Goal: Obtain resource: Obtain resource

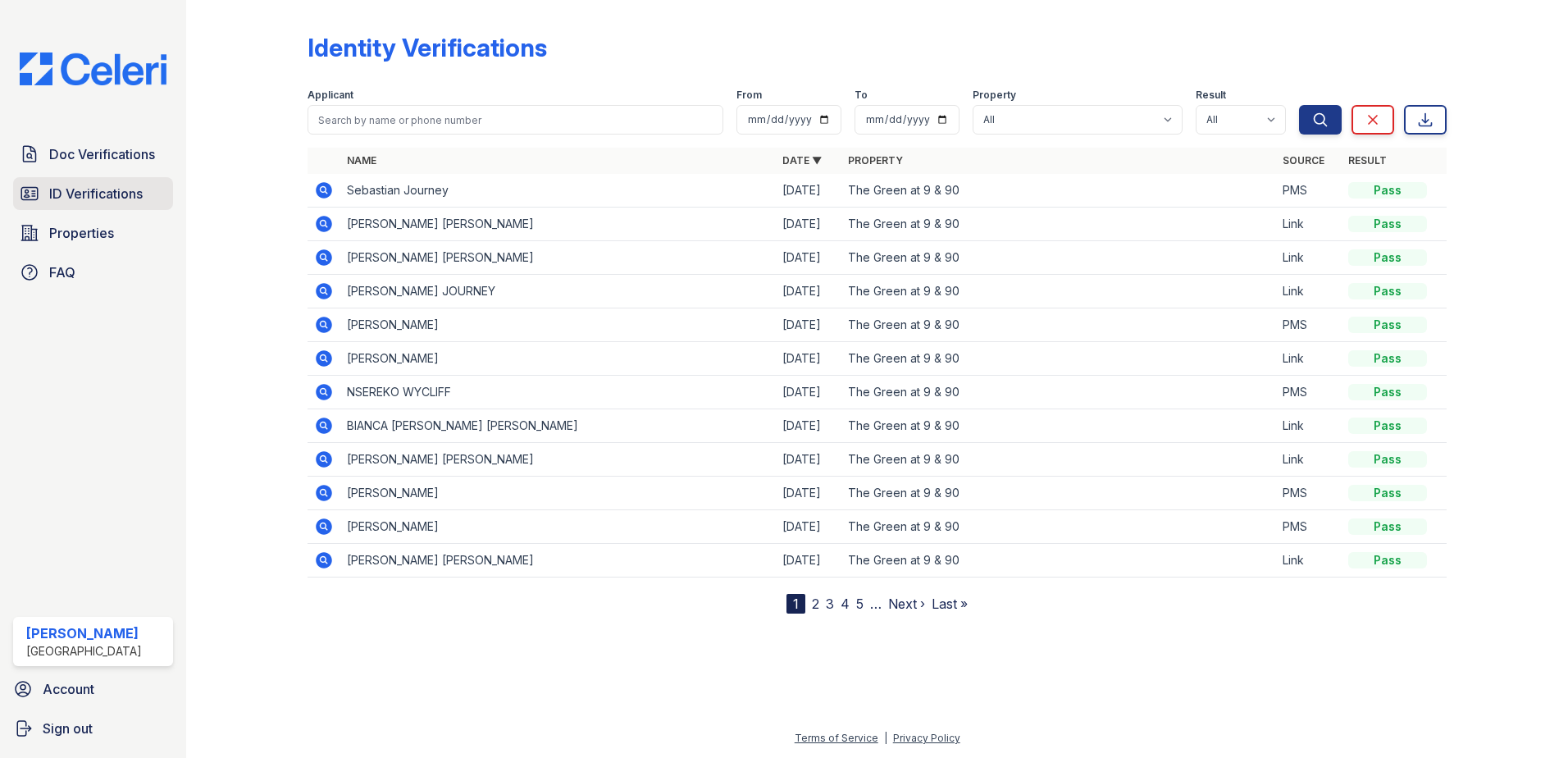
click at [99, 200] on span "ID Verifications" at bounding box center [96, 193] width 93 height 20
click at [103, 194] on span "ID Verifications" at bounding box center [96, 193] width 93 height 20
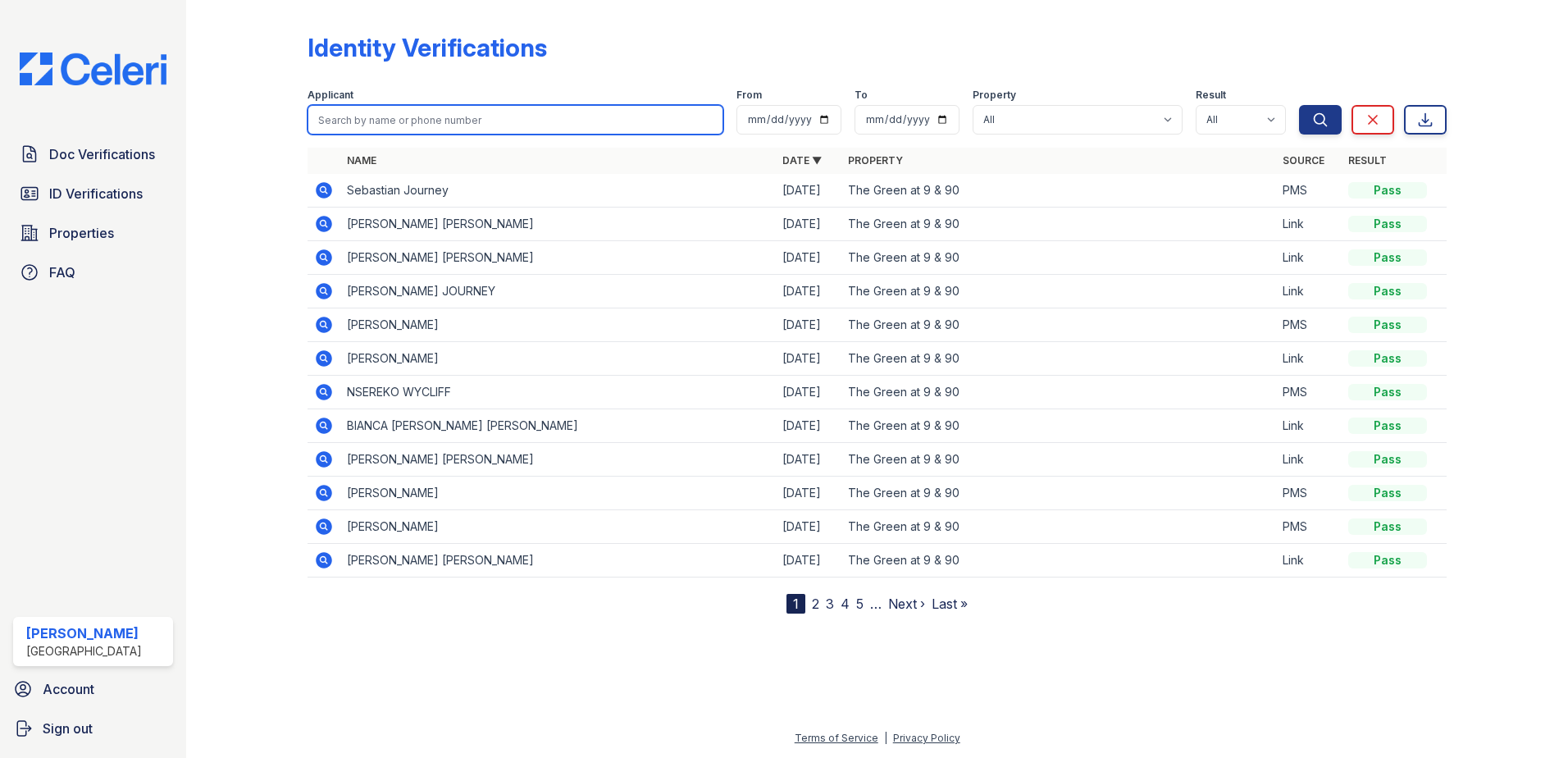
click at [515, 124] on input "search" at bounding box center [515, 119] width 416 height 29
click at [443, 668] on div at bounding box center [877, 684] width 1329 height 88
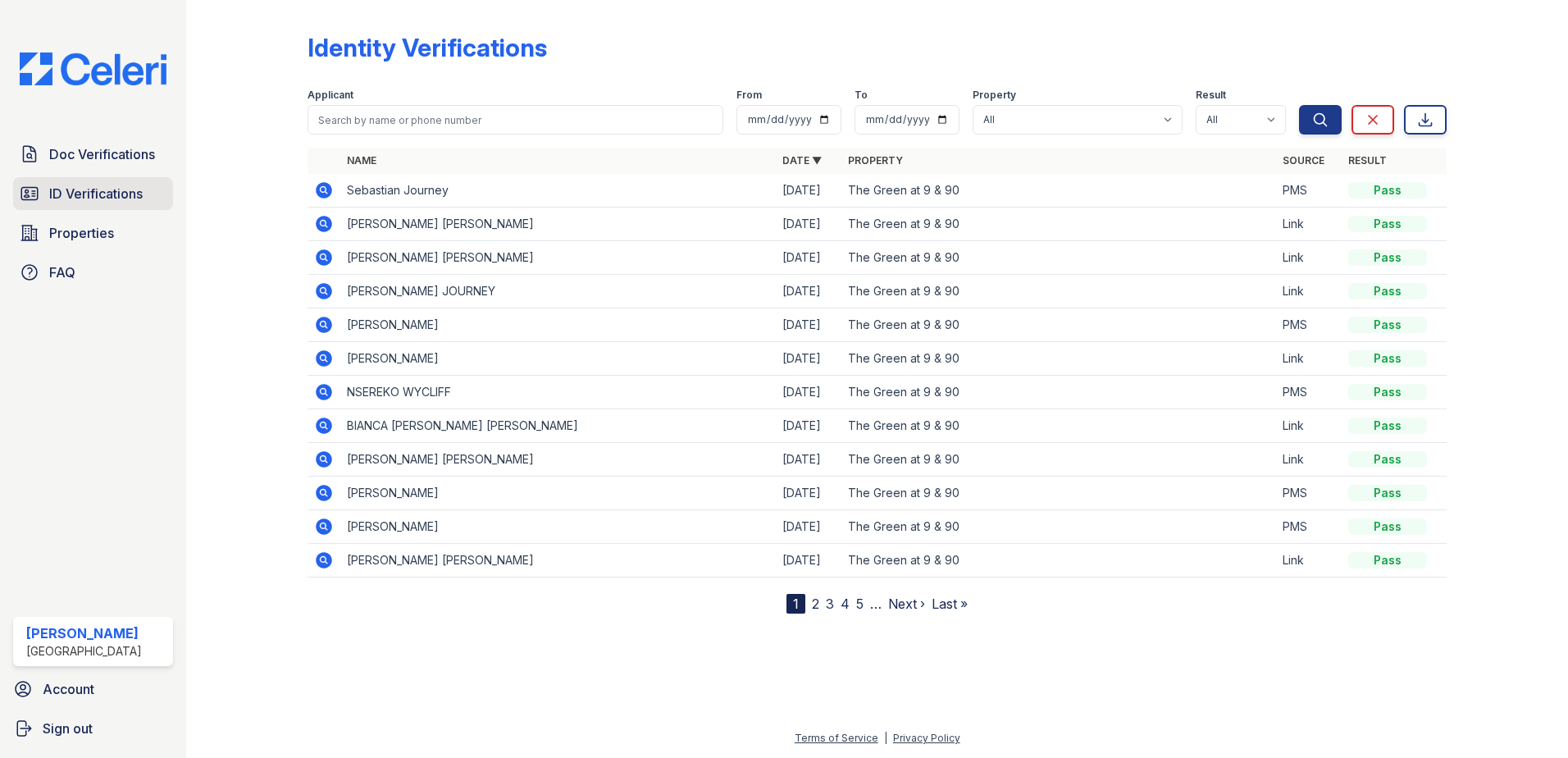
click at [108, 190] on span "ID Verifications" at bounding box center [96, 193] width 93 height 20
click at [327, 390] on icon at bounding box center [323, 392] width 20 height 20
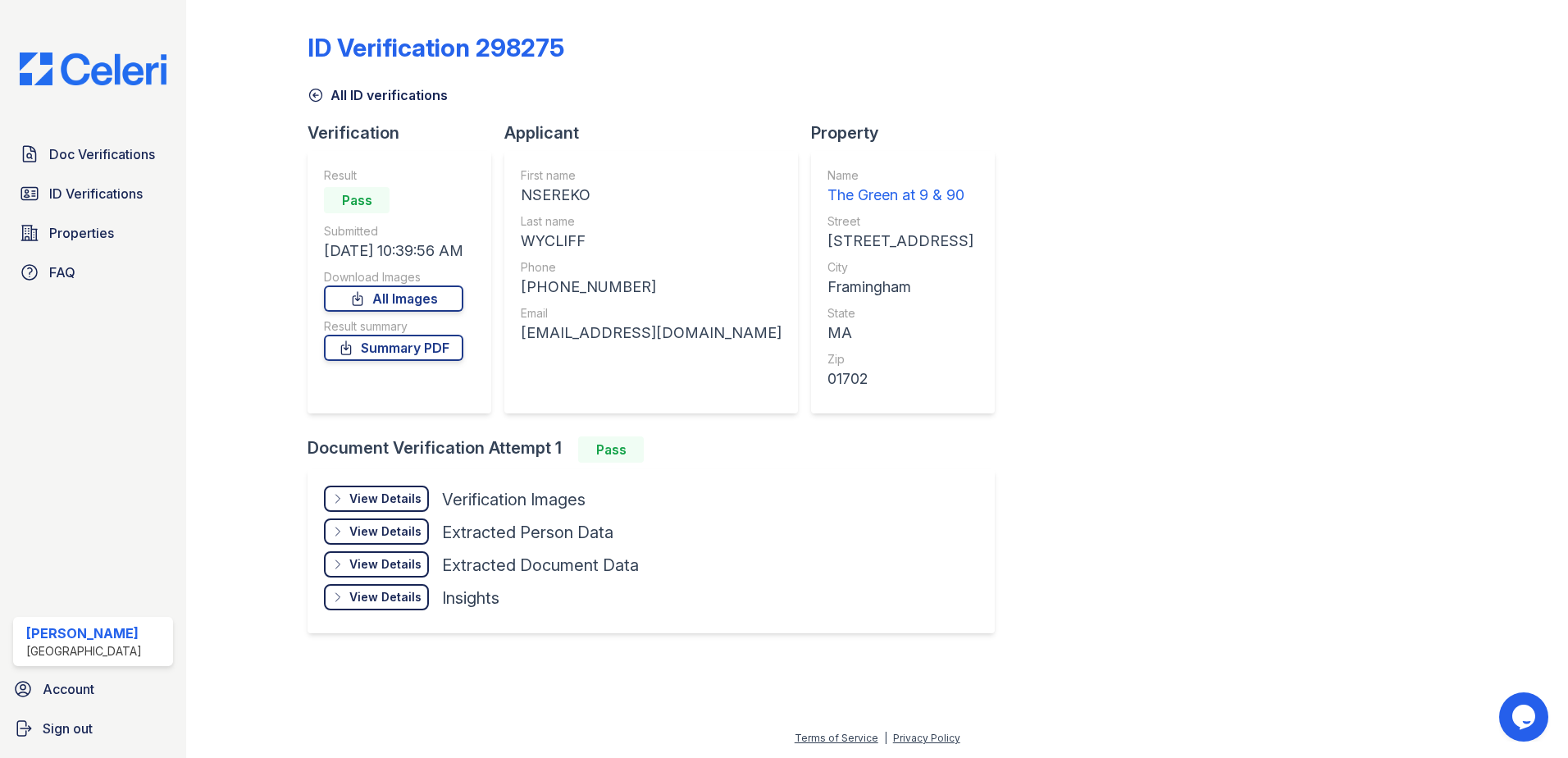
click at [414, 494] on div "View Details" at bounding box center [385, 498] width 72 height 16
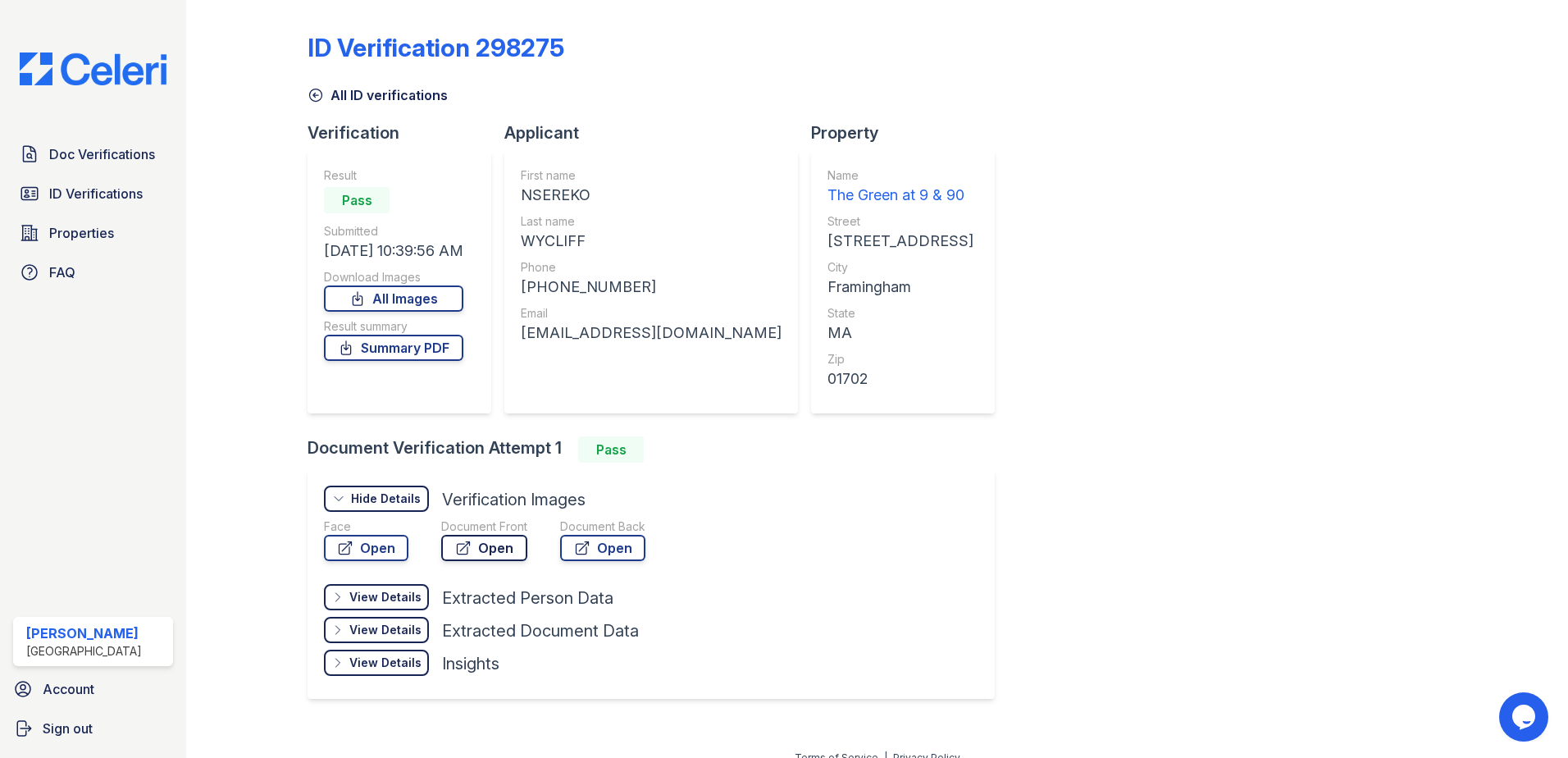
click at [494, 552] on link "Open" at bounding box center [484, 547] width 86 height 26
click at [108, 156] on span "Doc Verifications" at bounding box center [102, 154] width 105 height 20
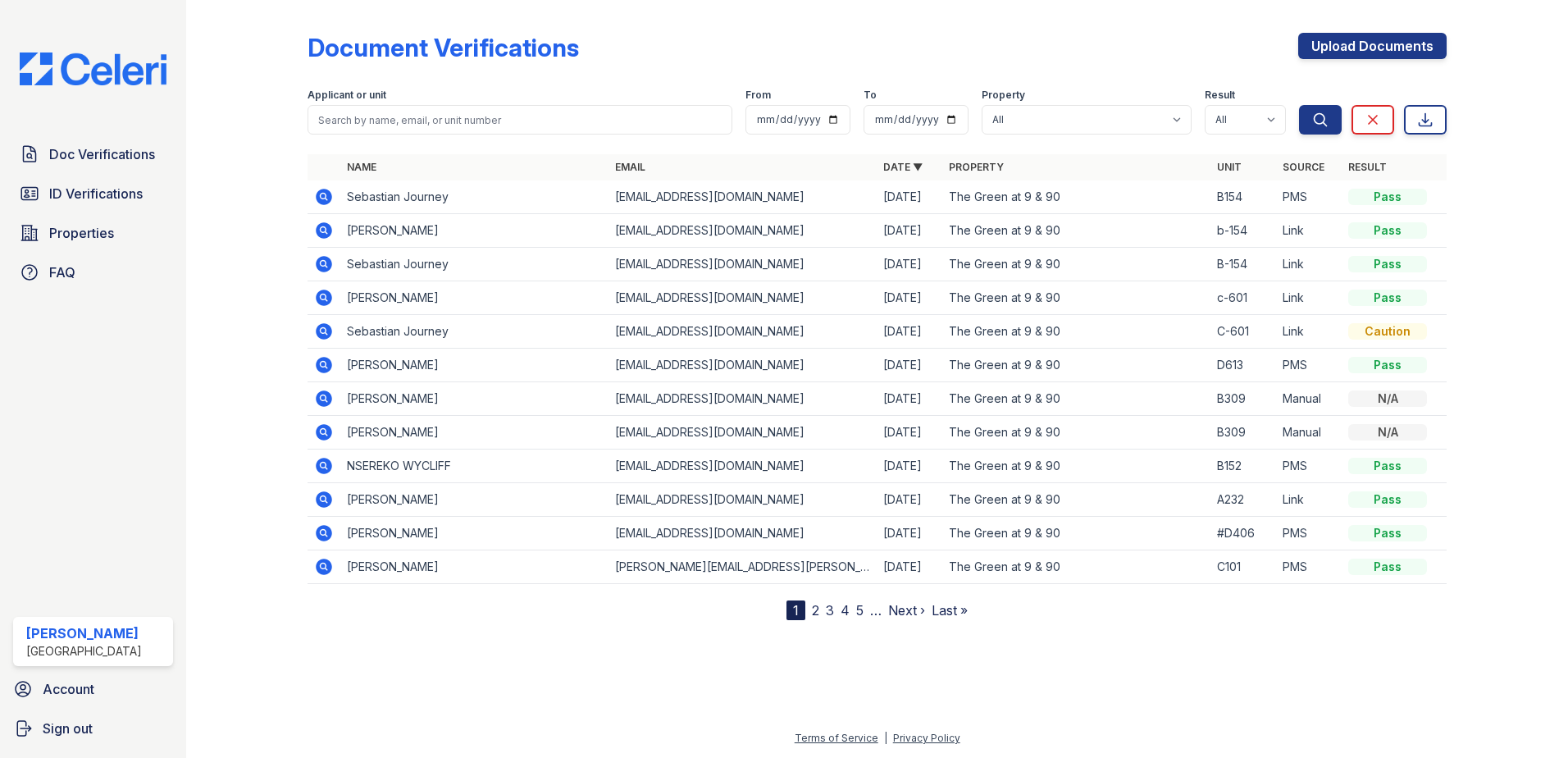
click at [325, 463] on icon at bounding box center [323, 465] width 20 height 20
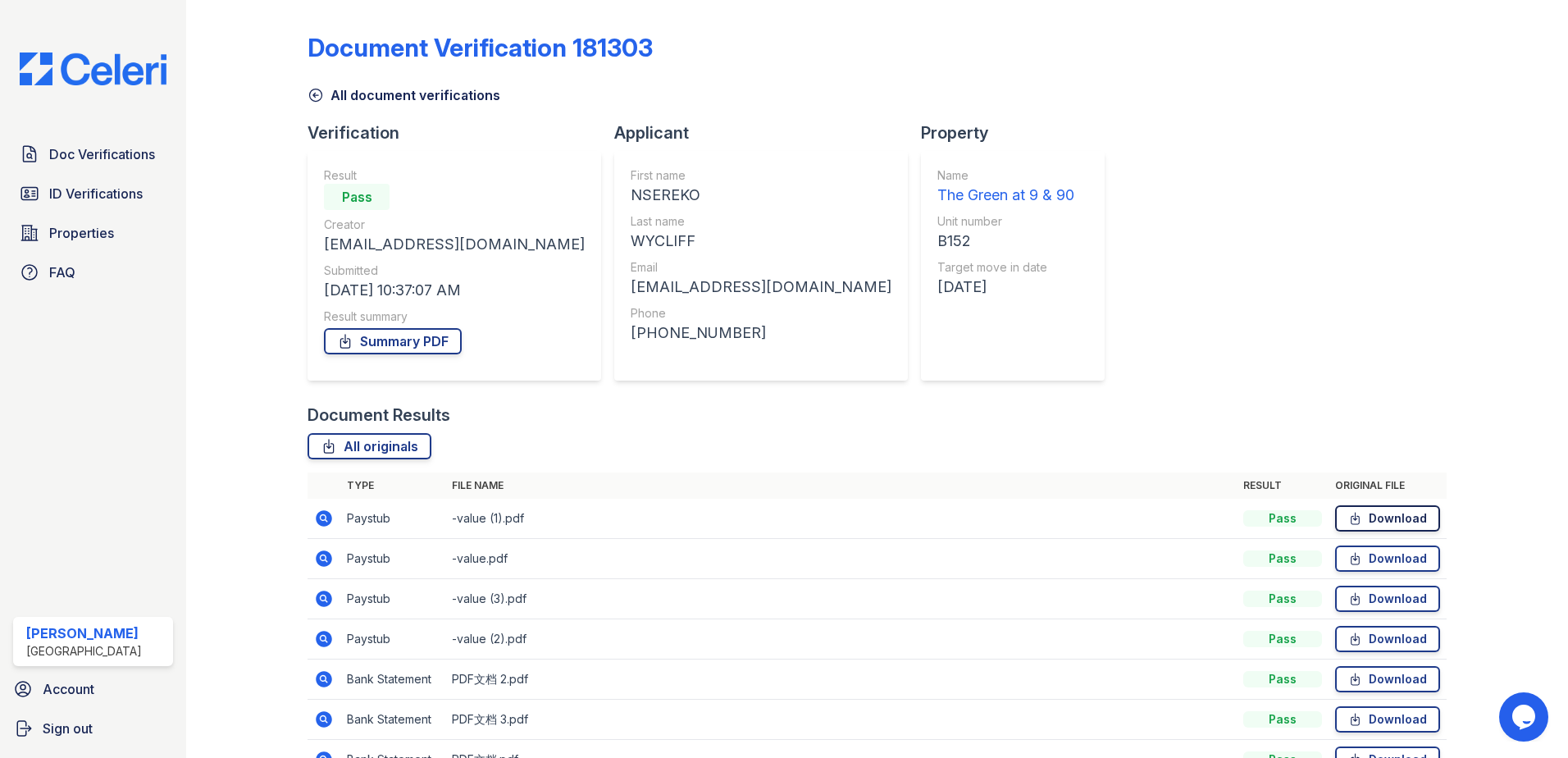
click at [1377, 519] on link "Download" at bounding box center [1386, 518] width 105 height 26
click at [1362, 557] on link "Download" at bounding box center [1386, 558] width 105 height 26
click at [1368, 597] on link "Download" at bounding box center [1386, 598] width 105 height 26
click at [104, 188] on span "ID Verifications" at bounding box center [96, 193] width 93 height 20
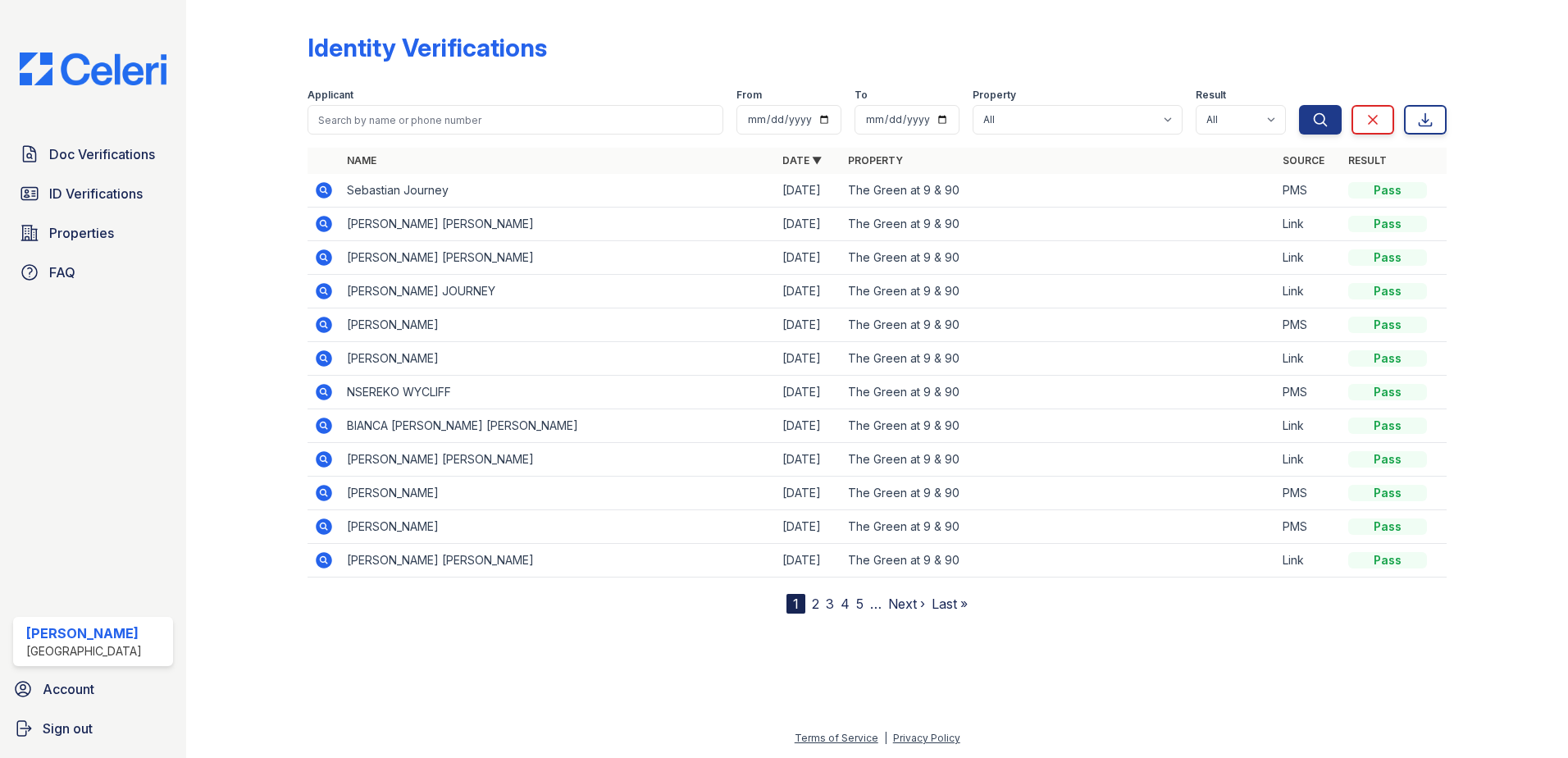
click at [323, 388] on icon at bounding box center [323, 392] width 20 height 20
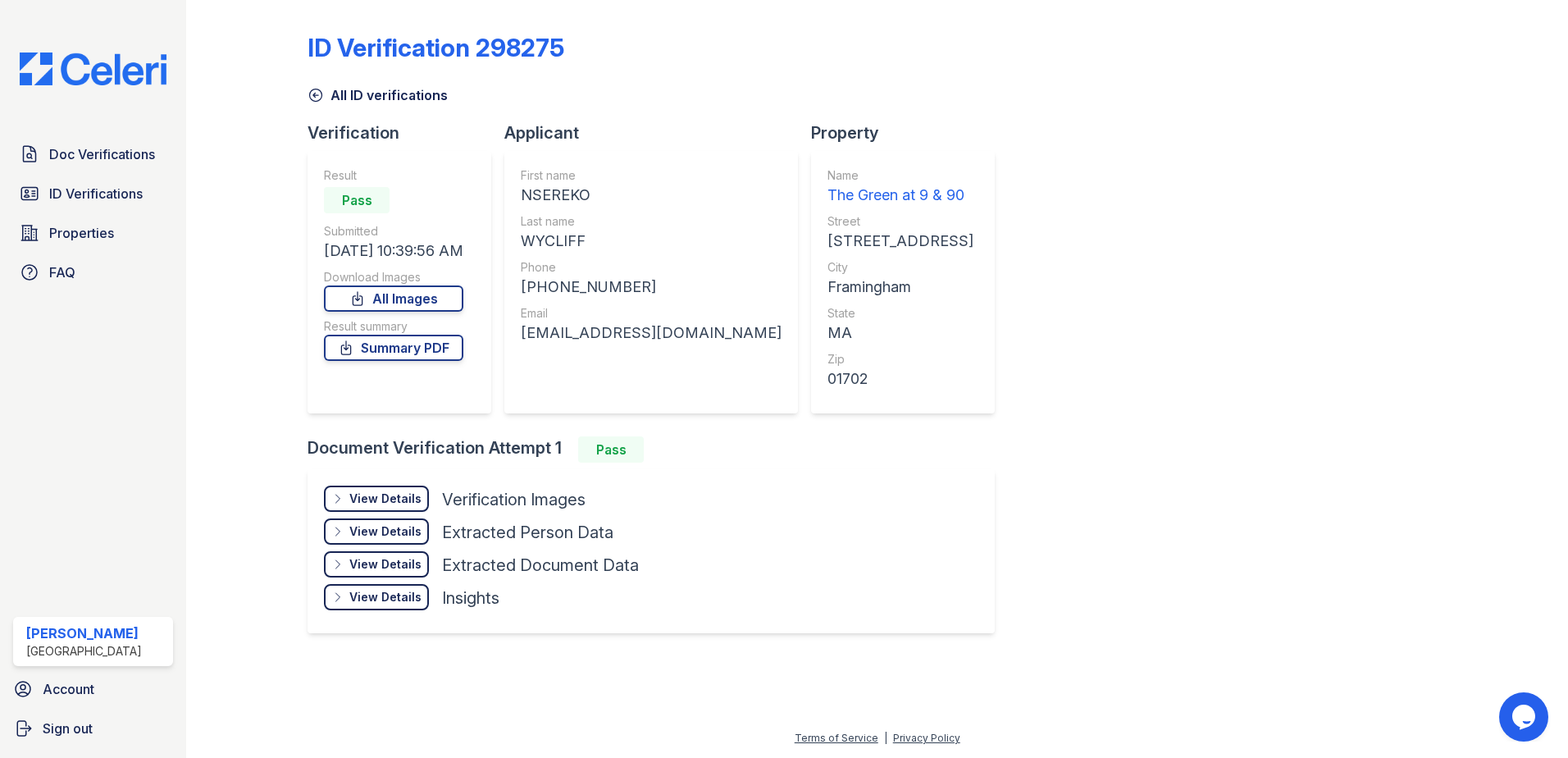
click at [404, 487] on div "View Details Details" at bounding box center [376, 499] width 105 height 26
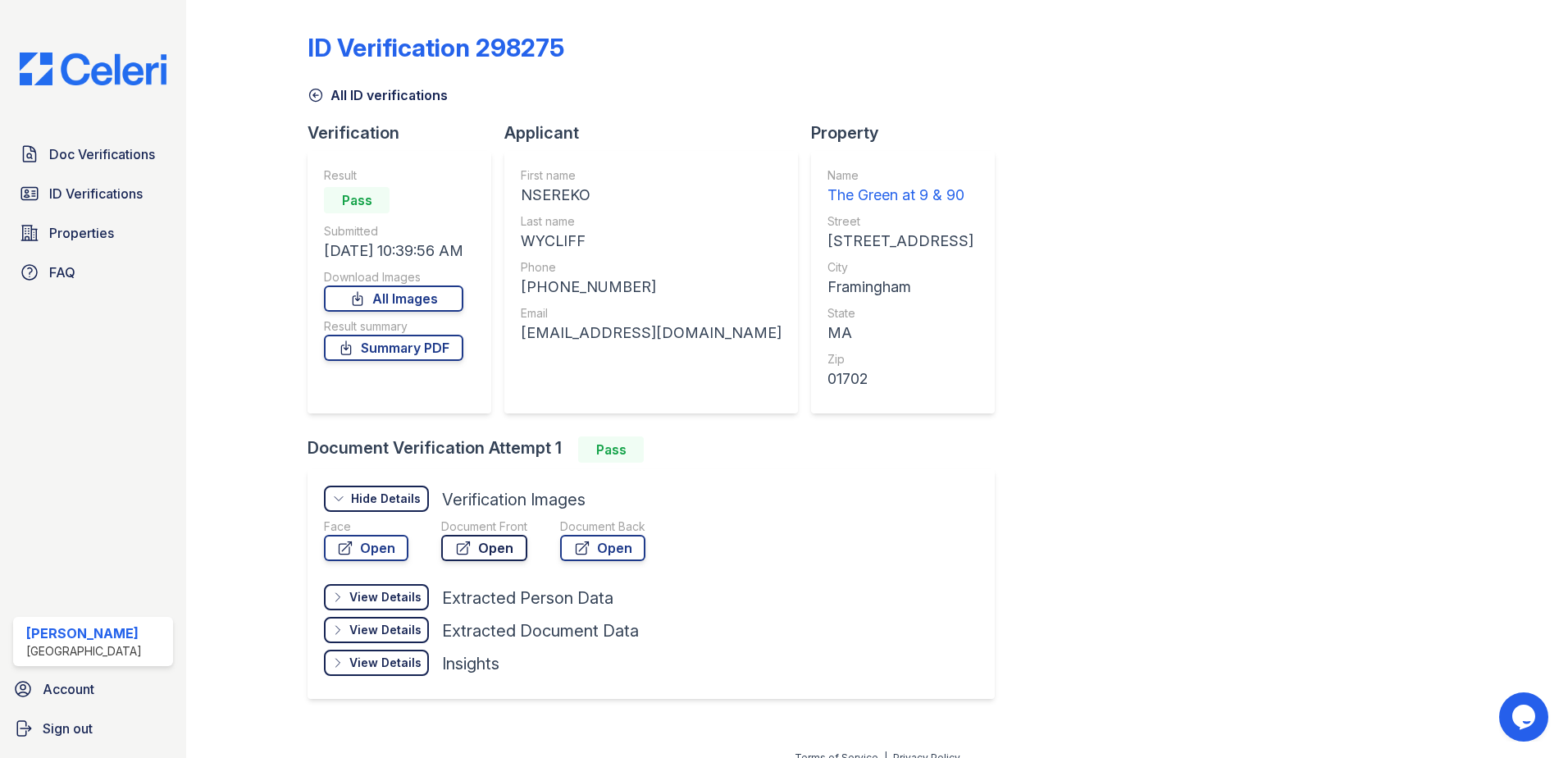
click at [497, 539] on link "Open" at bounding box center [484, 547] width 86 height 26
click at [105, 202] on span "ID Verifications" at bounding box center [96, 193] width 93 height 20
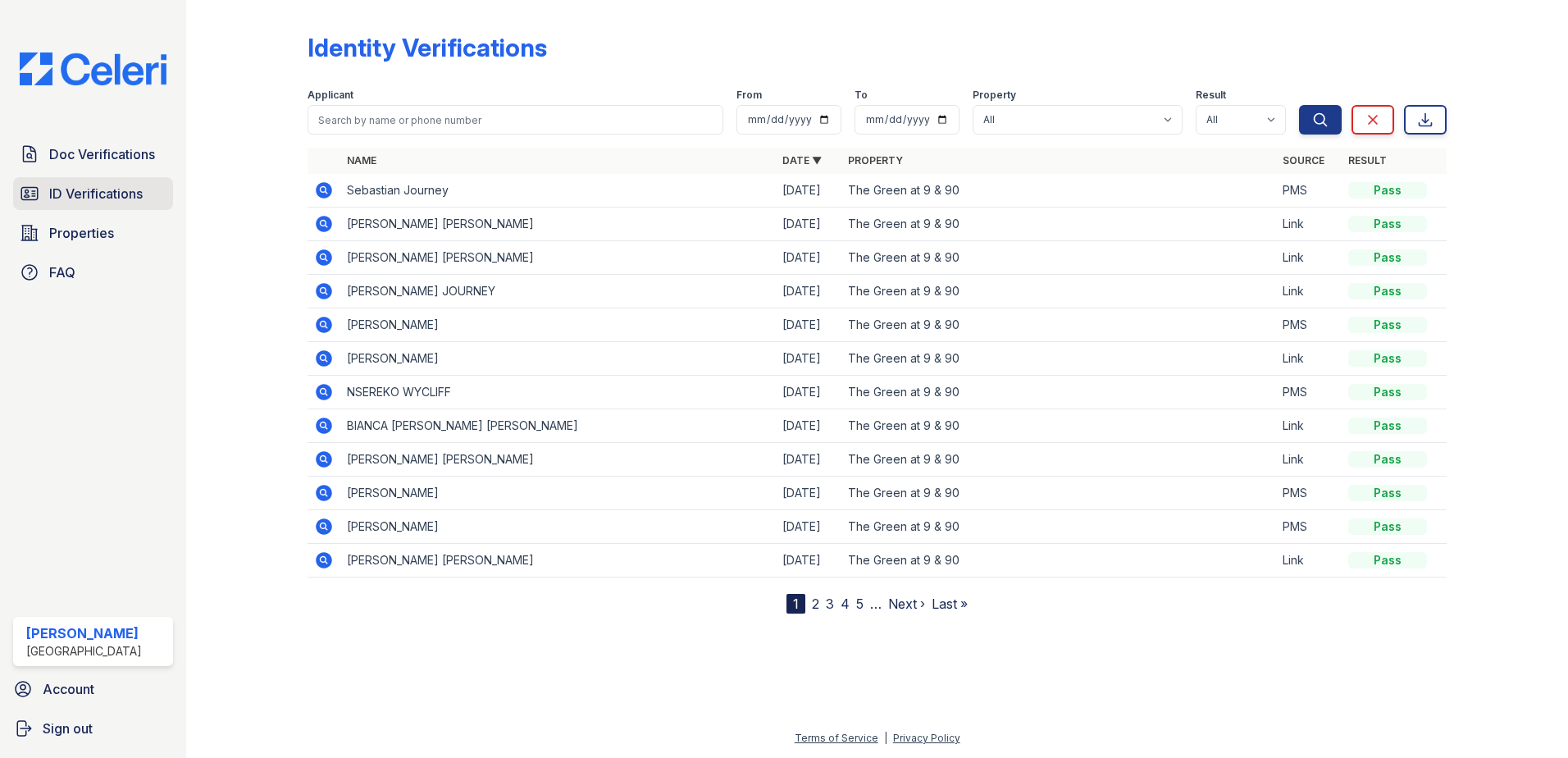
click at [136, 196] on span "ID Verifications" at bounding box center [96, 193] width 93 height 20
click at [94, 230] on span "Properties" at bounding box center [81, 232] width 65 height 20
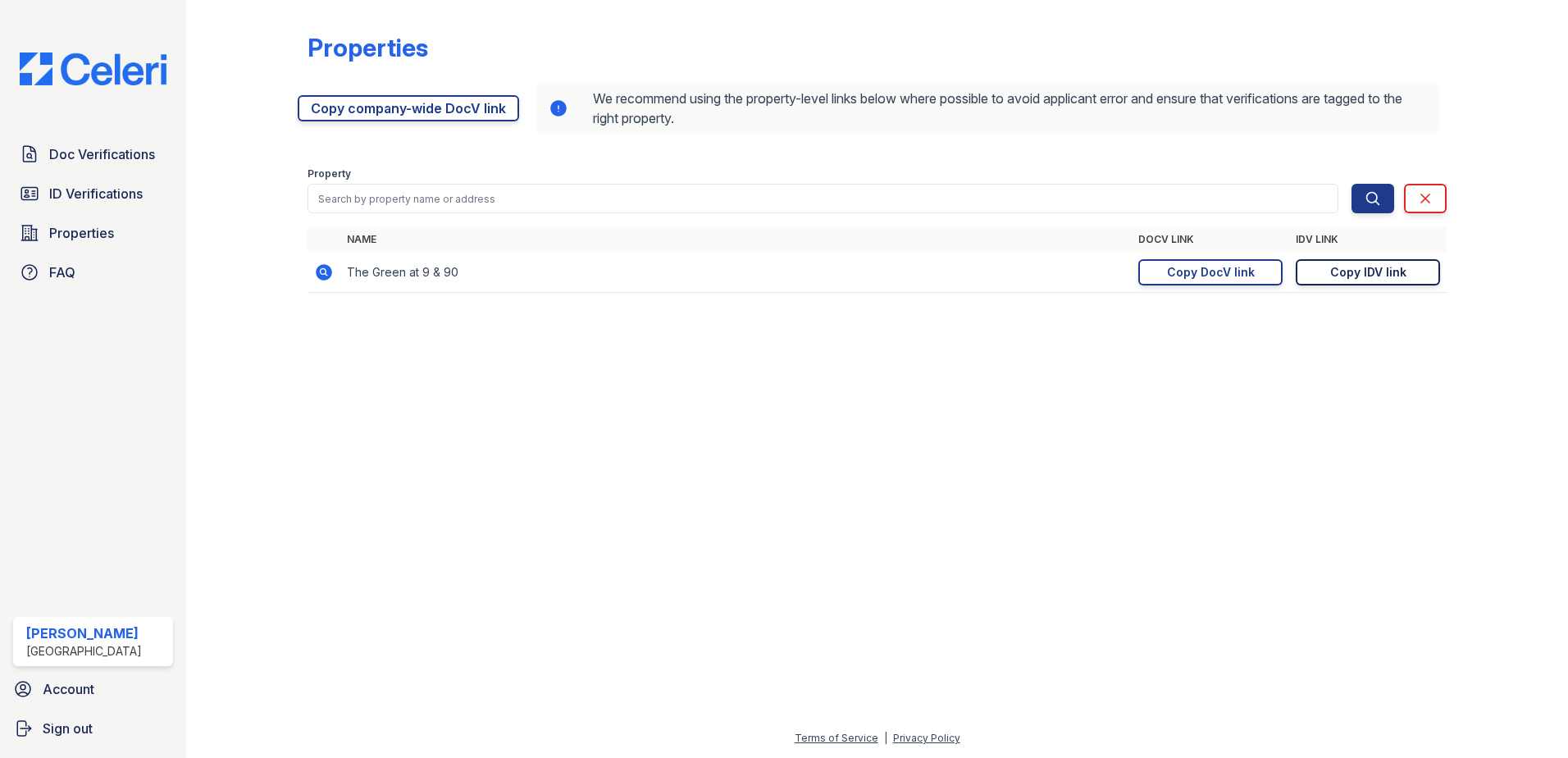
click at [1386, 267] on div "Copy IDV link" at bounding box center [1368, 271] width 76 height 16
